Goal: Task Accomplishment & Management: Use online tool/utility

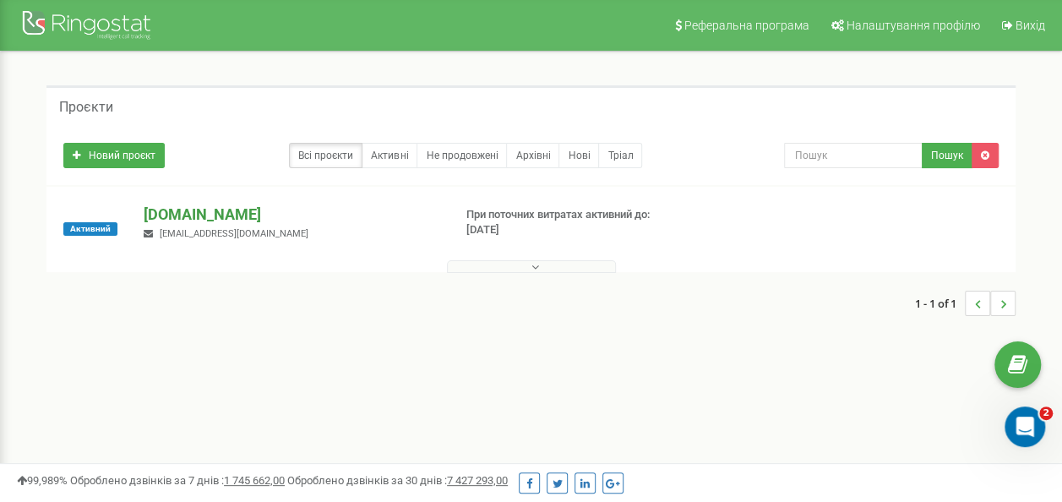
click at [193, 215] on p "[DOMAIN_NAME]" at bounding box center [291, 215] width 295 height 22
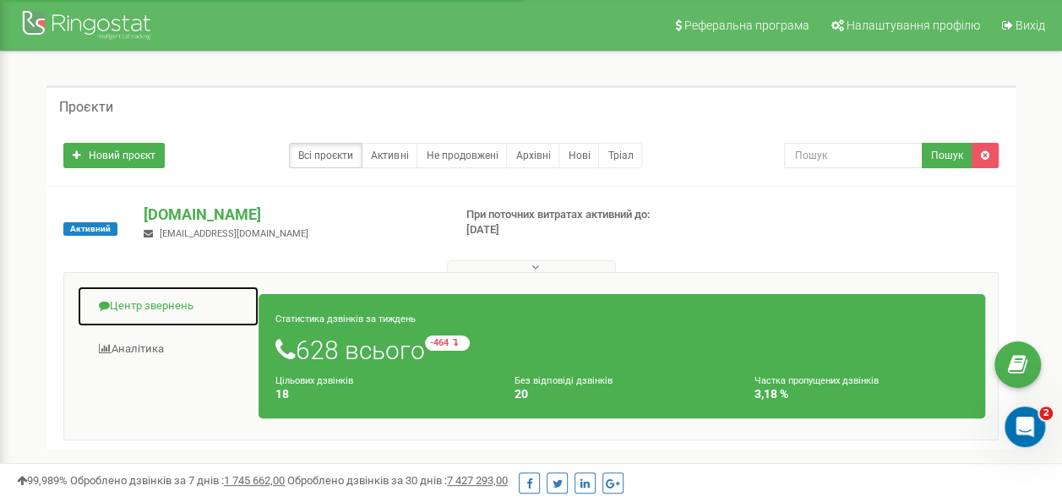
click at [147, 308] on link "Центр звернень" at bounding box center [168, 306] width 183 height 41
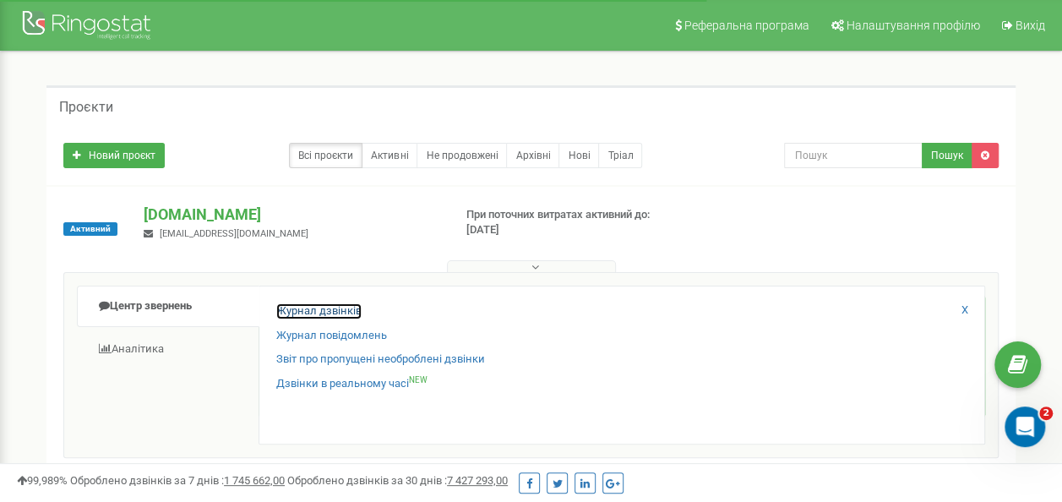
click at [308, 309] on link "Журнал дзвінків" at bounding box center [318, 311] width 85 height 16
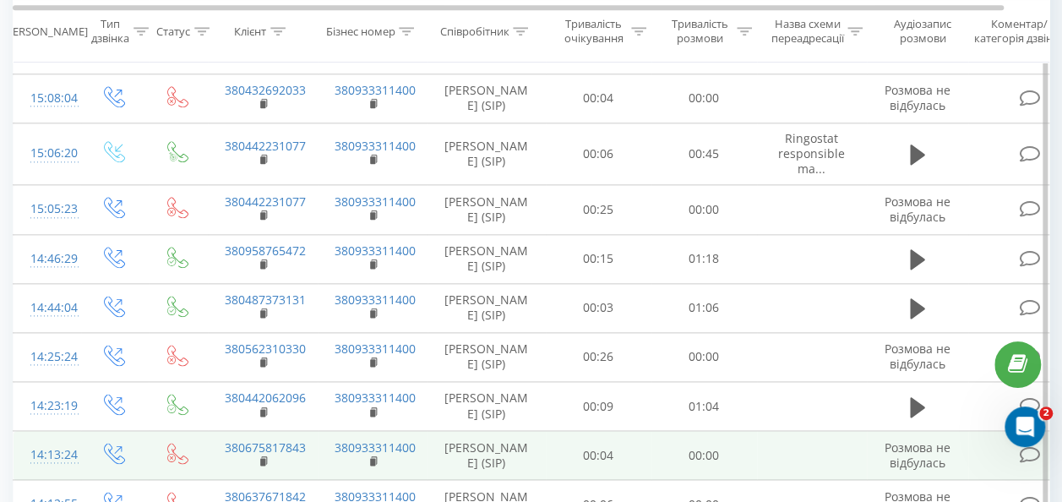
scroll to position [1061, 0]
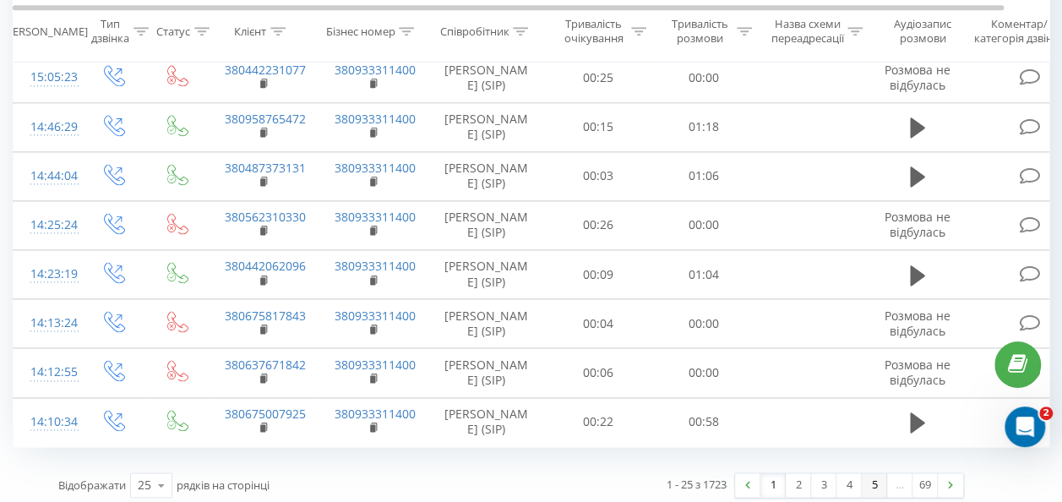
click at [867, 475] on link "5" at bounding box center [874, 485] width 25 height 24
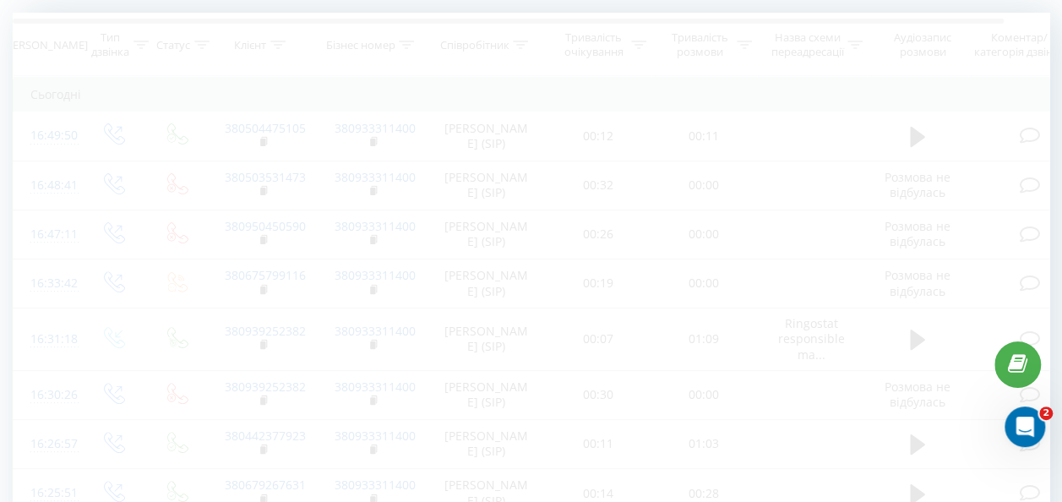
scroll to position [112, 0]
